Goal: Check status: Check status

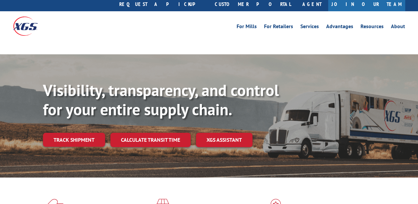
scroll to position [14, 0]
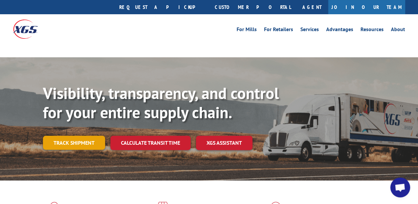
click at [75, 136] on link "Track shipment" at bounding box center [74, 143] width 62 height 14
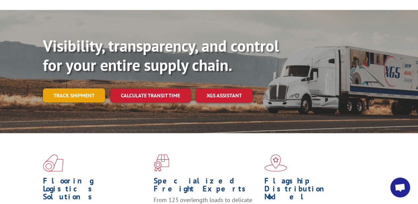
scroll to position [63, 0]
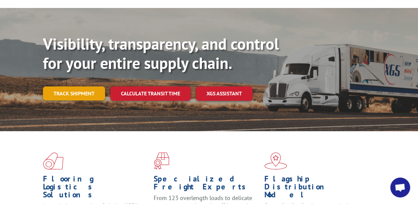
click at [74, 86] on link "Track shipment" at bounding box center [74, 93] width 62 height 14
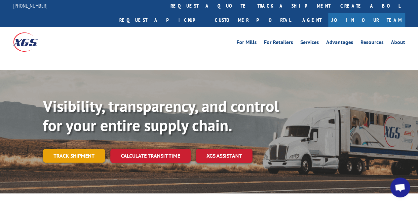
scroll to position [0, 0]
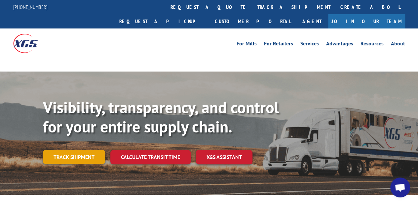
click at [77, 150] on link "Track shipment" at bounding box center [74, 157] width 62 height 14
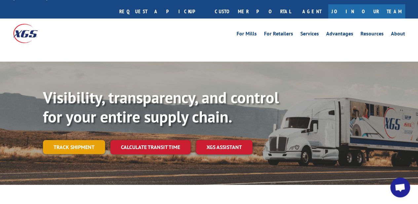
scroll to position [13, 0]
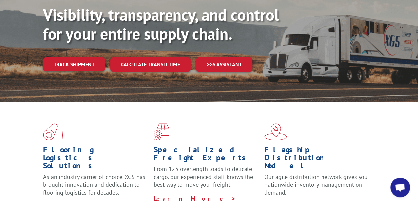
scroll to position [84, 0]
click at [70, 57] on link "Track shipment" at bounding box center [74, 64] width 62 height 14
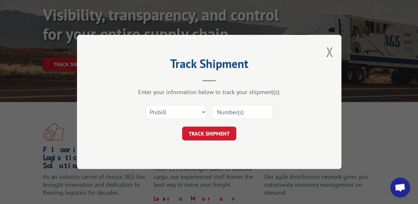
click at [234, 112] on input at bounding box center [242, 112] width 61 height 14
type input "16944838"
click at [198, 131] on button "TRACK SHIPMENT" at bounding box center [209, 134] width 54 height 14
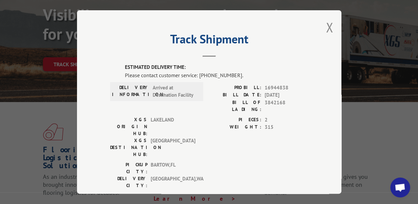
scroll to position [71, 0]
